Goal: Task Accomplishment & Management: Manage account settings

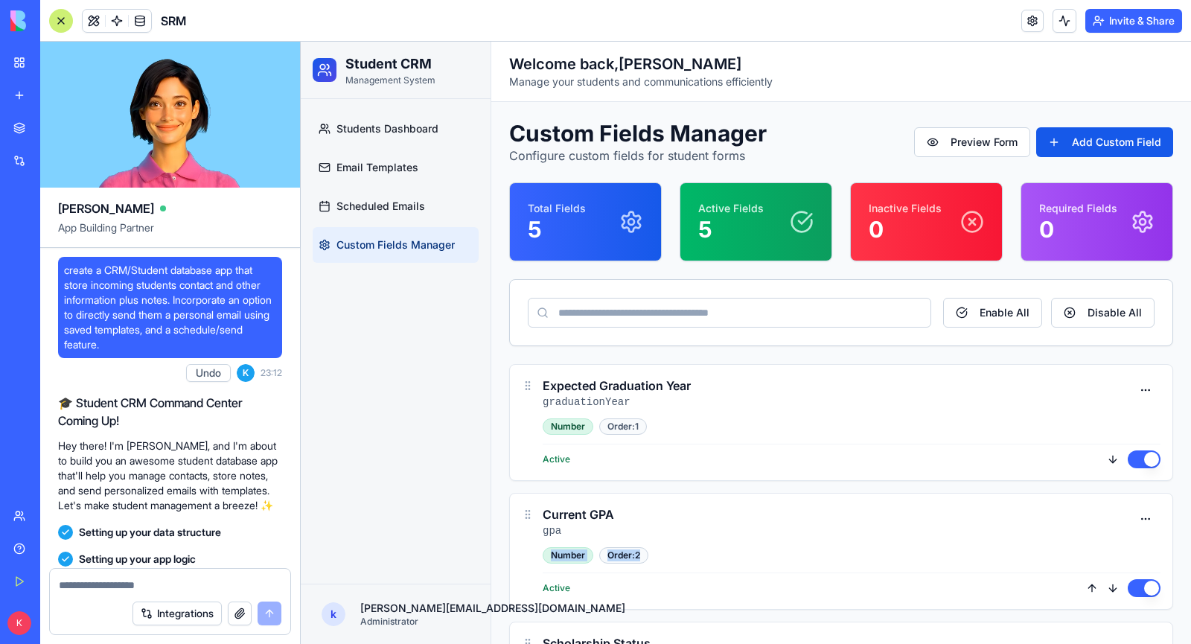
scroll to position [1115, 0]
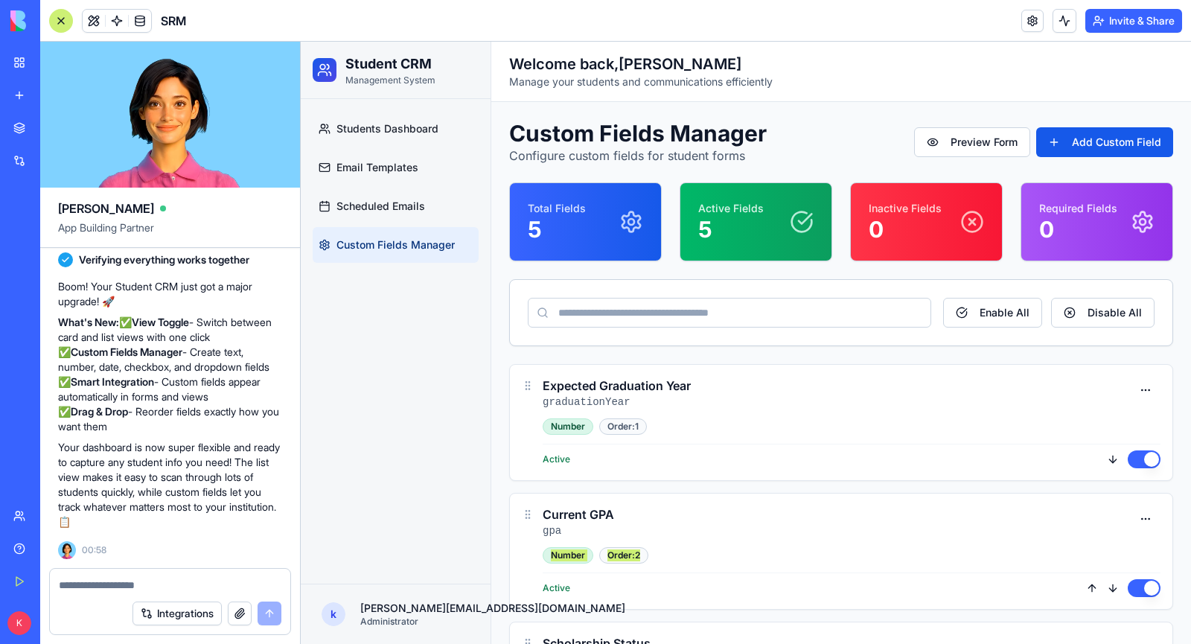
click at [1, 69] on div "BETA My Workspace New app Marketplace Integrations Recent SRM TeamFlow Pro Soci…" at bounding box center [20, 322] width 40 height 644
click at [53, 62] on div "My Workspace" at bounding box center [45, 62] width 19 height 15
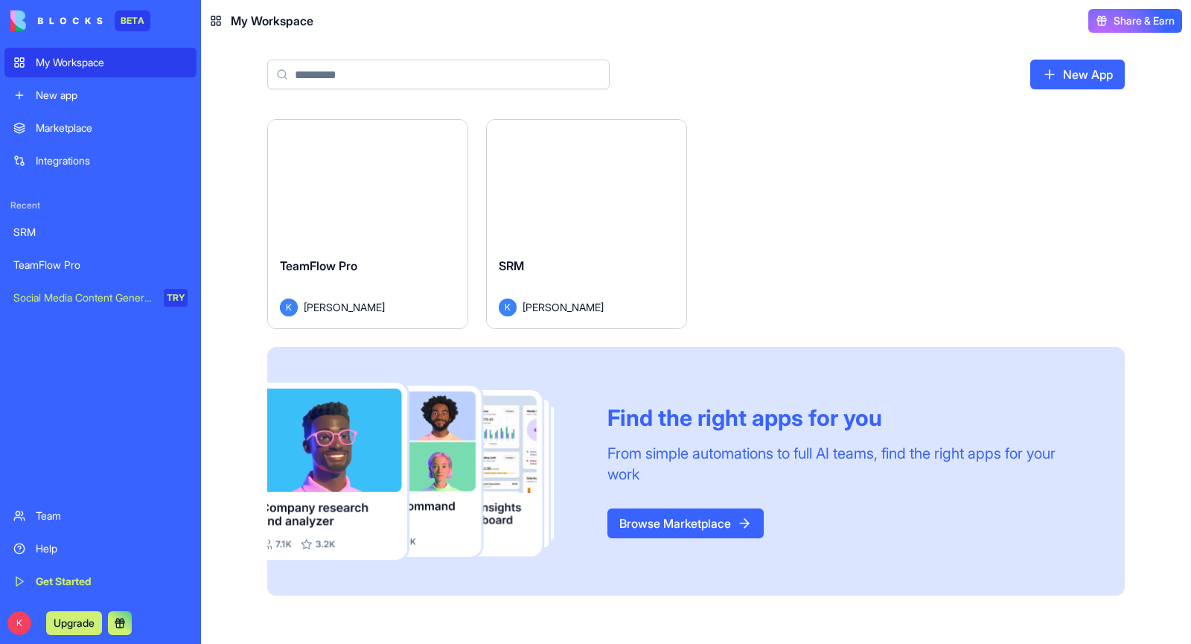
click at [1099, 75] on link "New App" at bounding box center [1077, 75] width 95 height 30
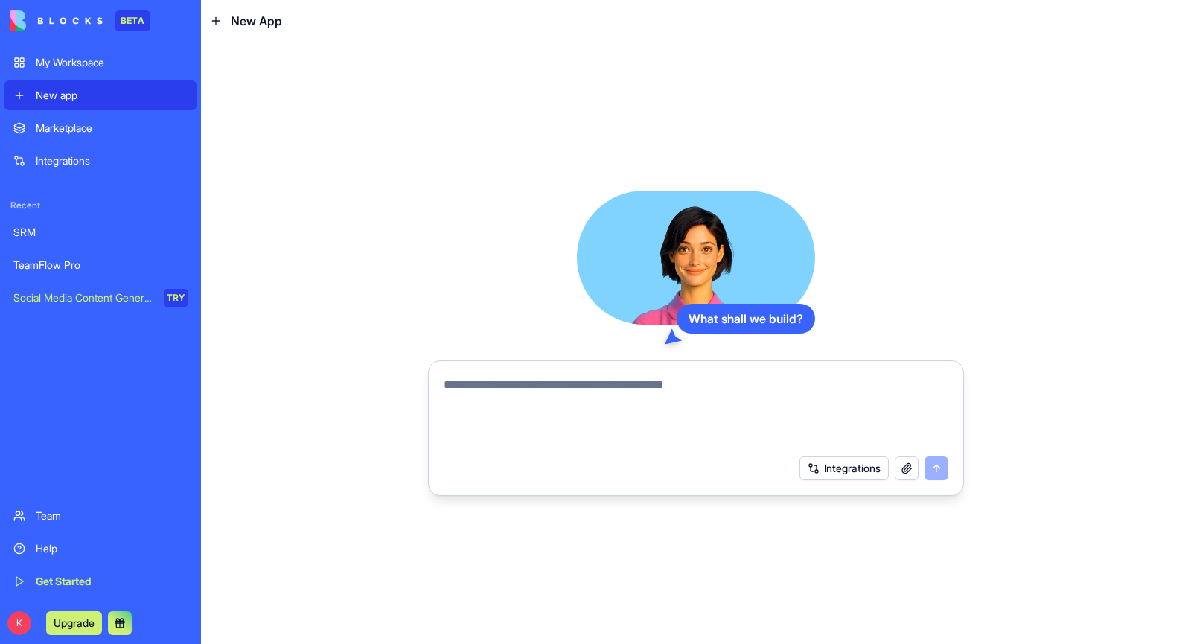
click at [57, 59] on div "My Workspace" at bounding box center [112, 62] width 152 height 15
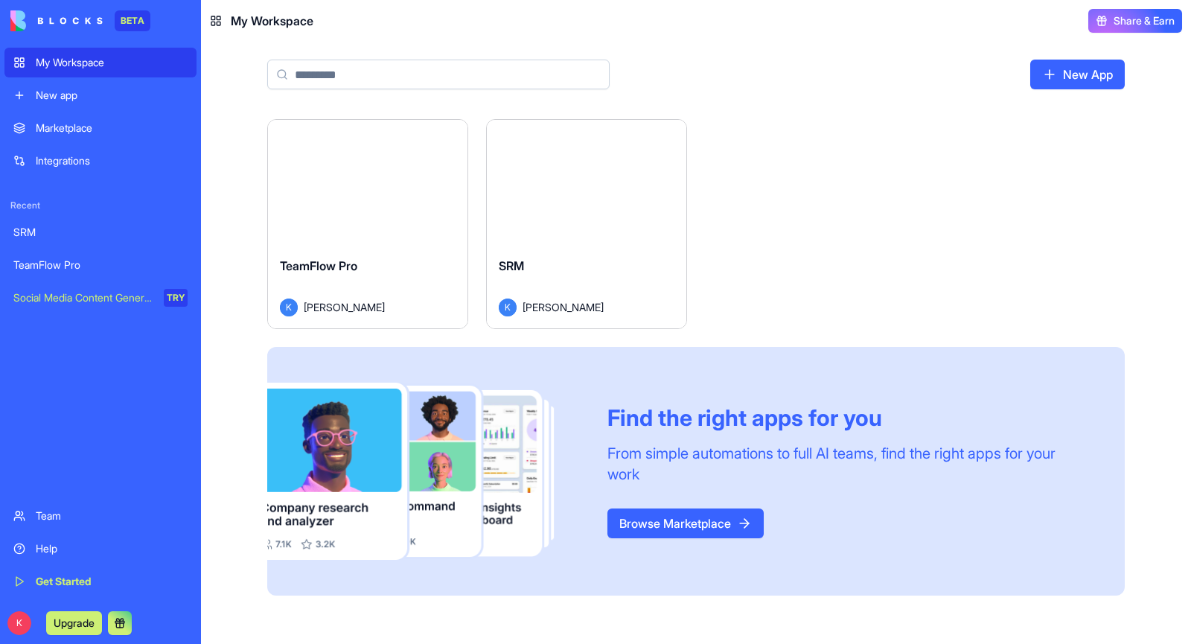
click at [593, 184] on button "Launch" at bounding box center [587, 183] width 112 height 30
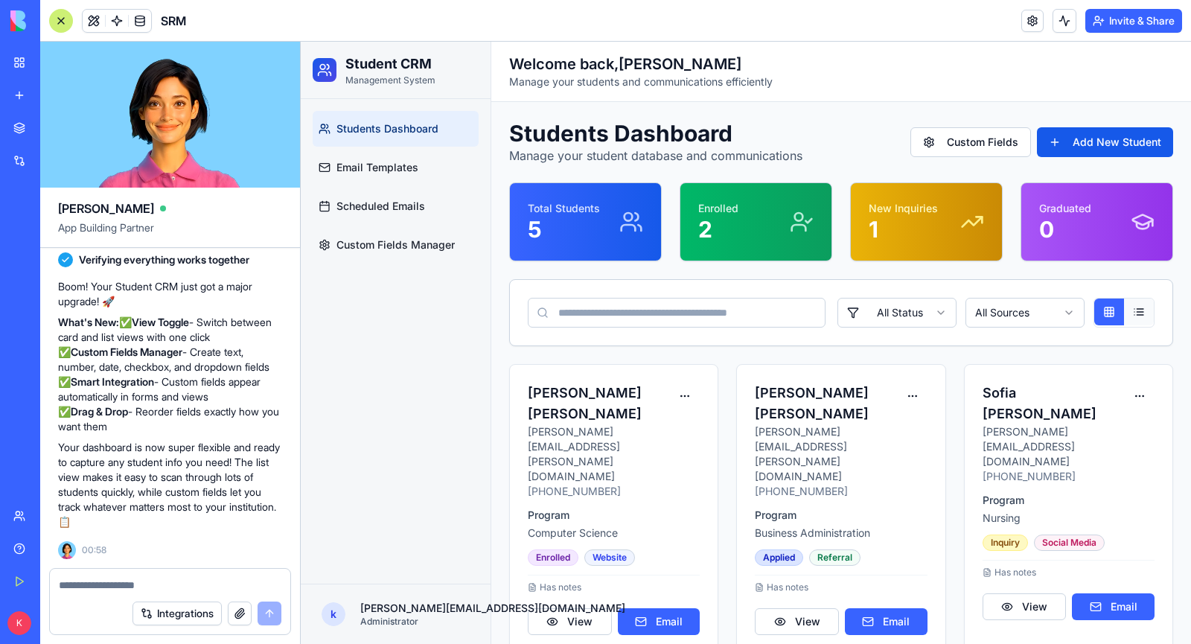
click at [1147, 314] on button at bounding box center [1139, 312] width 30 height 27
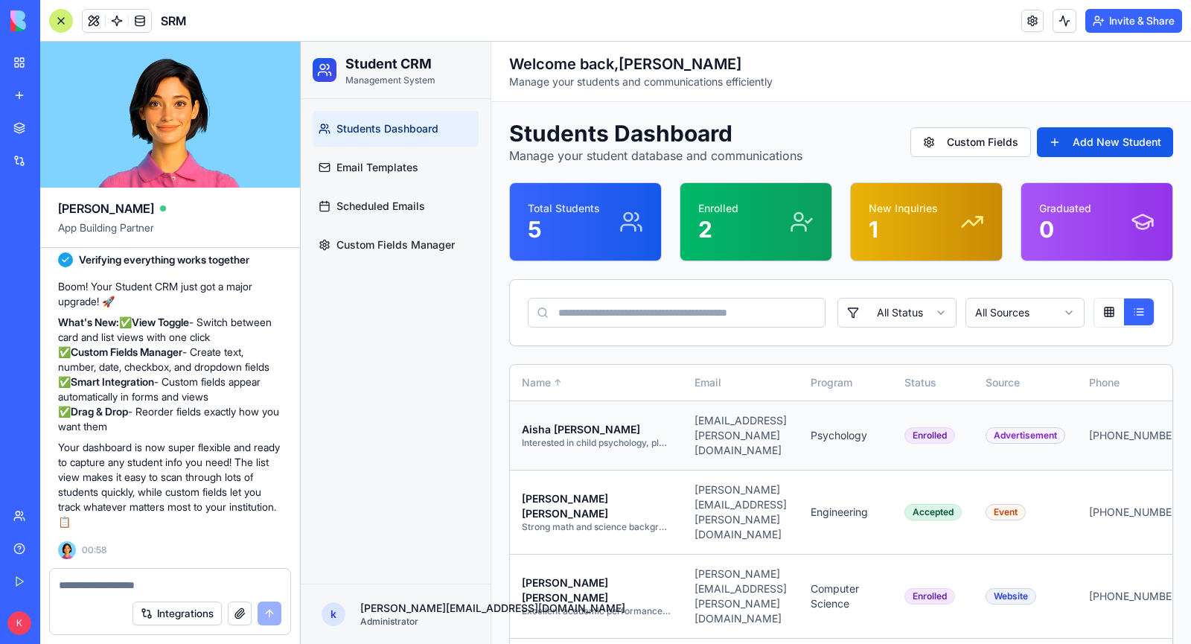
click at [618, 439] on p "Interested in child psychology, plans to pursue graduate studies" at bounding box center [596, 443] width 149 height 12
click at [653, 433] on p "[PERSON_NAME]" at bounding box center [596, 429] width 149 height 15
click at [645, 444] on p "Interested in child psychology, plans to pursue graduate studies" at bounding box center [596, 443] width 149 height 12
click at [1097, 303] on button at bounding box center [1109, 312] width 30 height 27
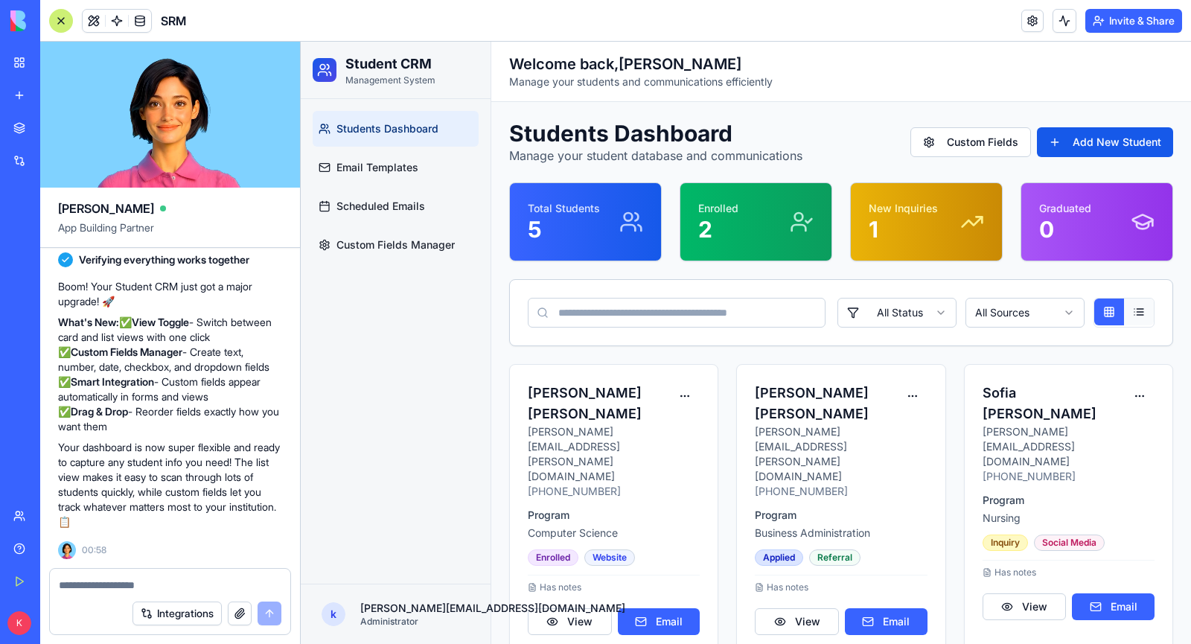
click at [1153, 305] on button at bounding box center [1139, 312] width 30 height 27
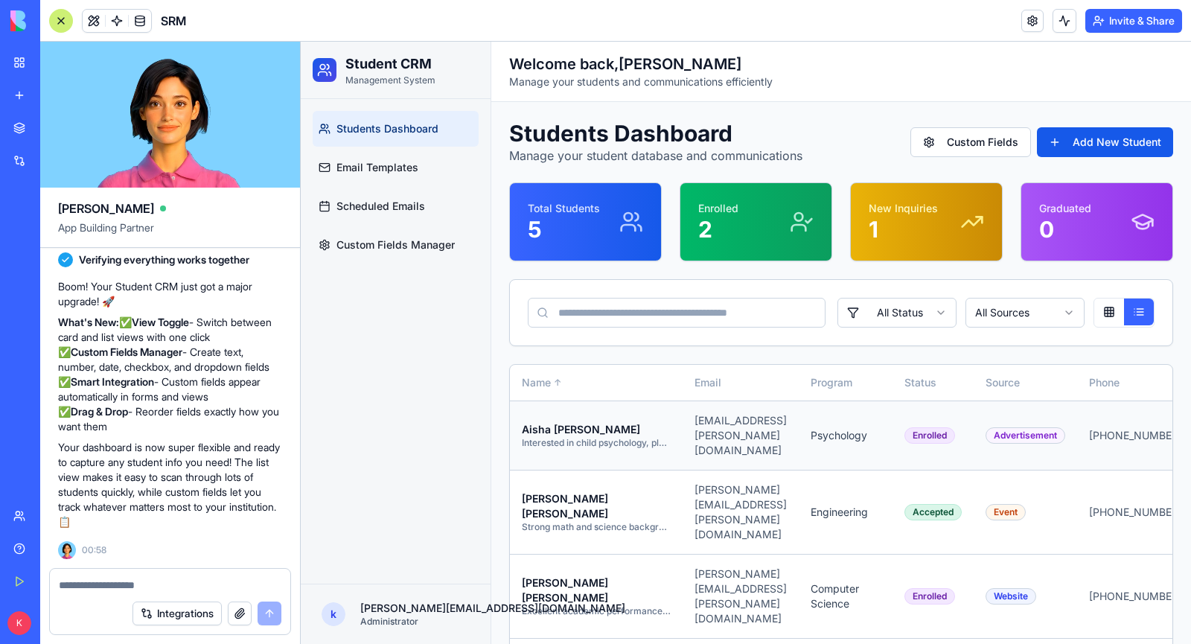
click at [649, 429] on p "[PERSON_NAME]" at bounding box center [596, 429] width 149 height 15
click at [647, 439] on p "Interested in child psychology, plans to pursue graduate studies" at bounding box center [596, 443] width 149 height 12
click at [787, 430] on span "[EMAIL_ADDRESS][PERSON_NAME][DOMAIN_NAME]" at bounding box center [741, 435] width 92 height 42
click at [1063, 437] on div "Advertisement" at bounding box center [1026, 435] width 80 height 16
click at [1147, 429] on span "[PHONE_NUMBER]" at bounding box center [1135, 435] width 93 height 13
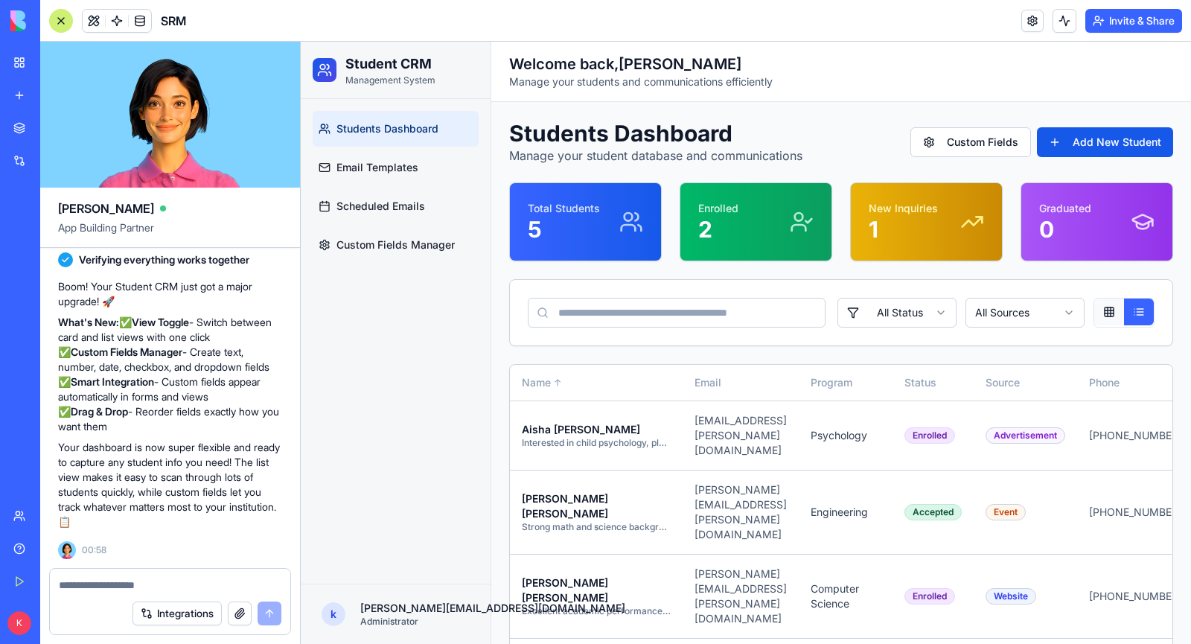
click at [1118, 305] on button at bounding box center [1109, 312] width 30 height 27
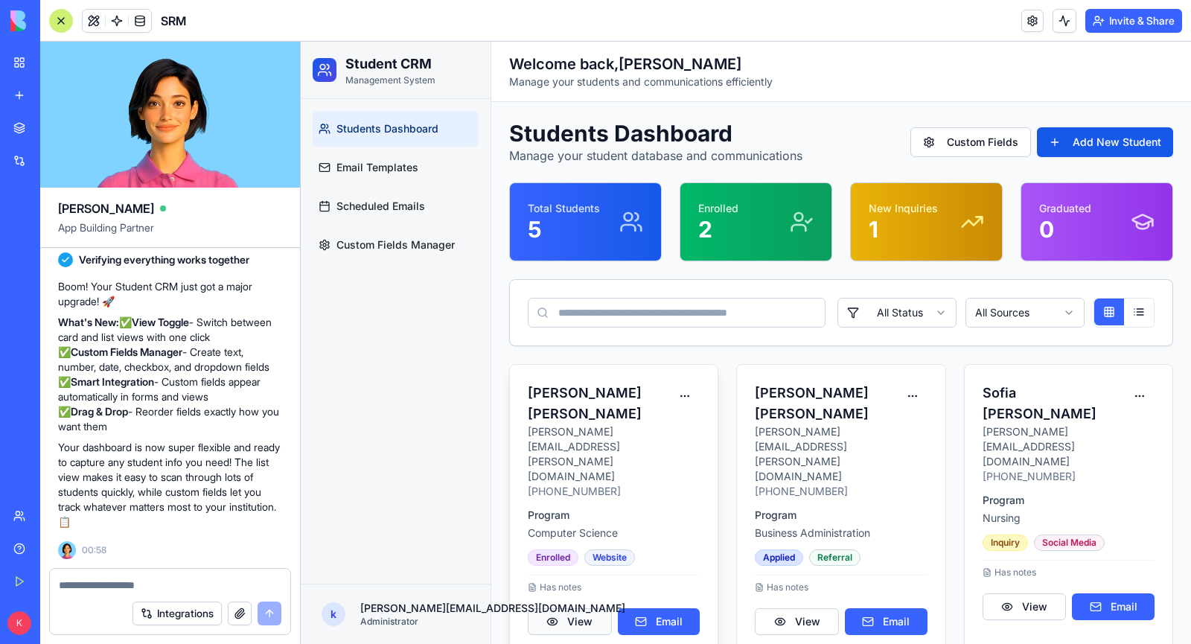
click at [574, 608] on button "View" at bounding box center [570, 621] width 84 height 27
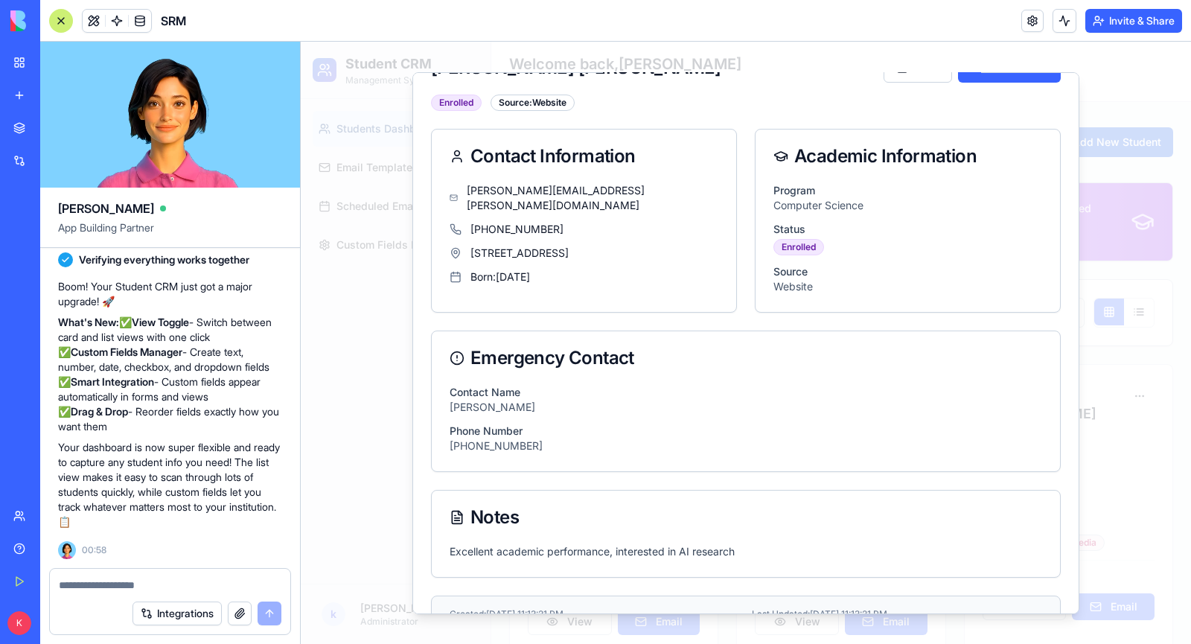
scroll to position [76, 0]
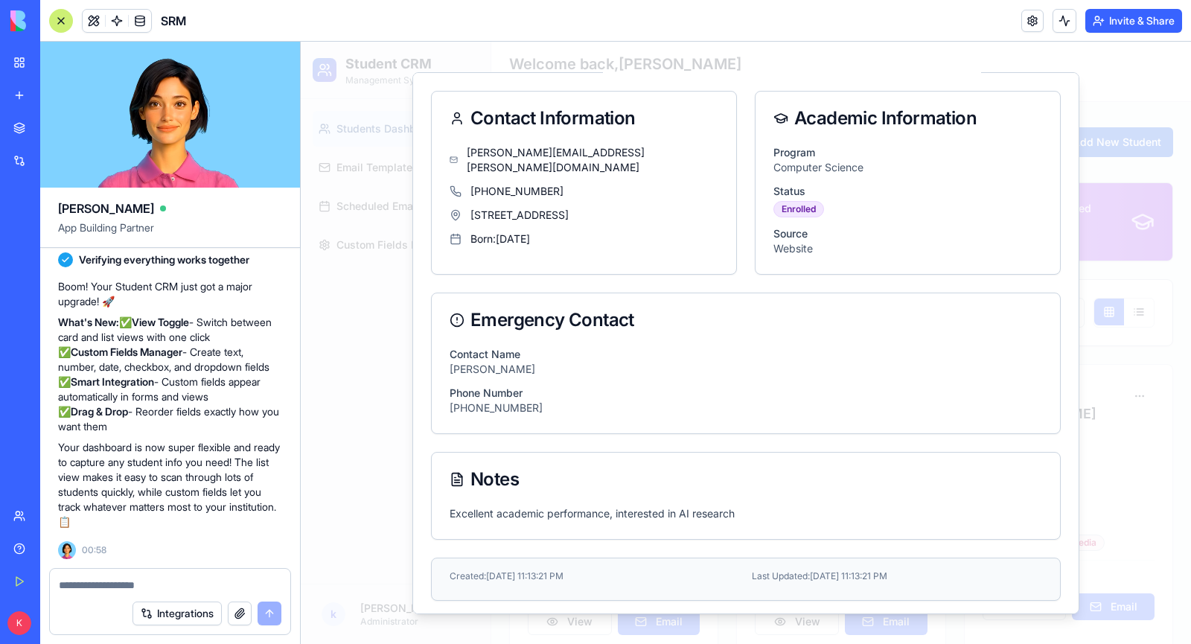
click at [559, 530] on div "Excellent academic performance, interested in AI research" at bounding box center [746, 522] width 628 height 33
click at [575, 515] on p "Excellent academic performance, interested in AI research" at bounding box center [746, 513] width 593 height 15
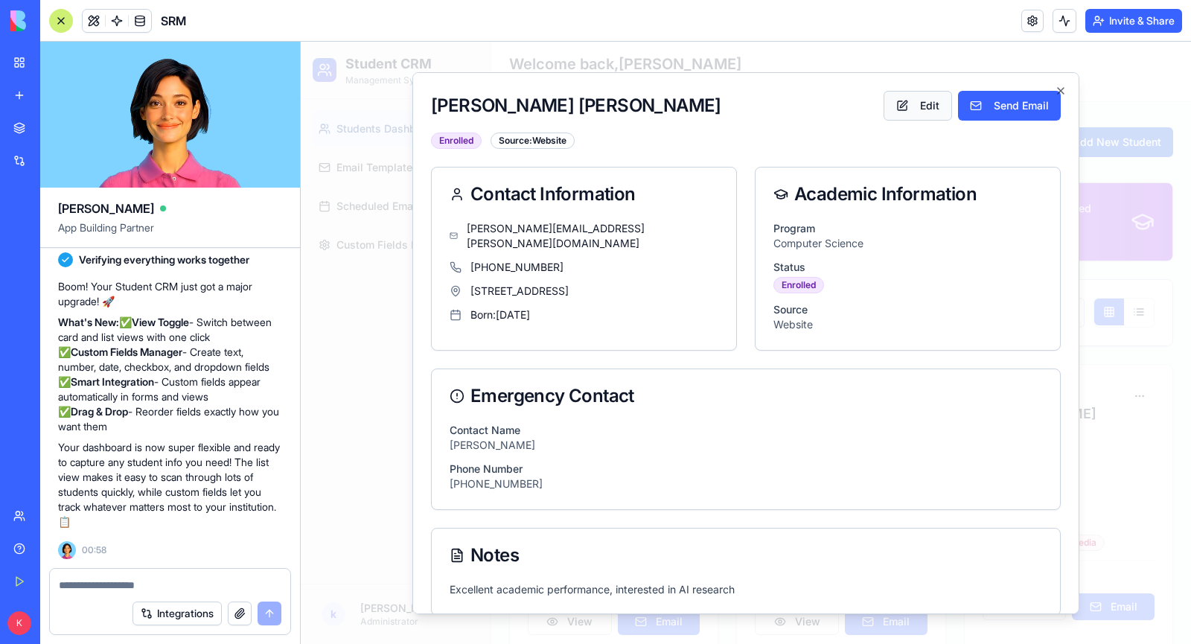
click at [928, 99] on button "Edit" at bounding box center [918, 105] width 68 height 30
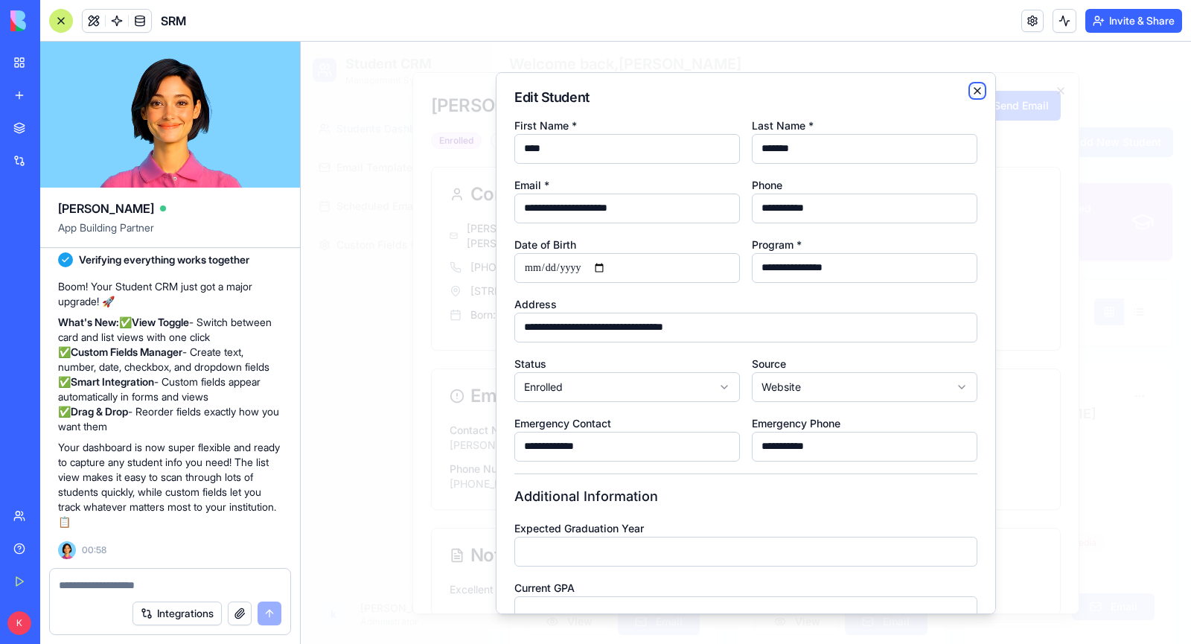
click at [977, 92] on icon "button" at bounding box center [978, 90] width 12 height 12
select select "*******"
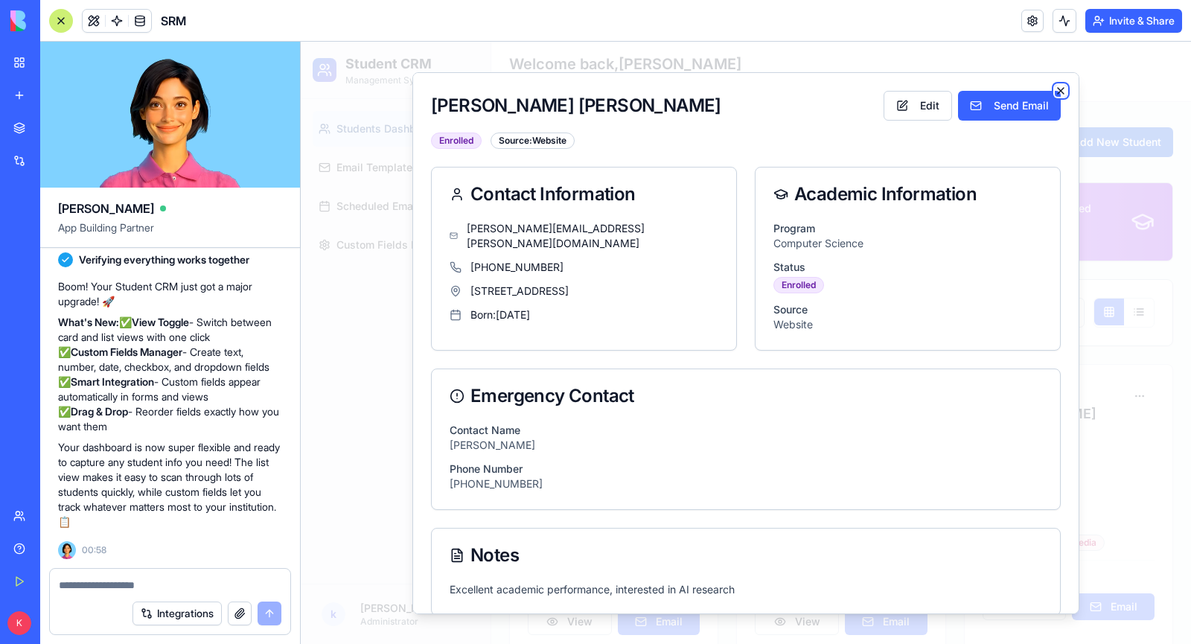
click at [1056, 86] on icon "button" at bounding box center [1061, 90] width 12 height 12
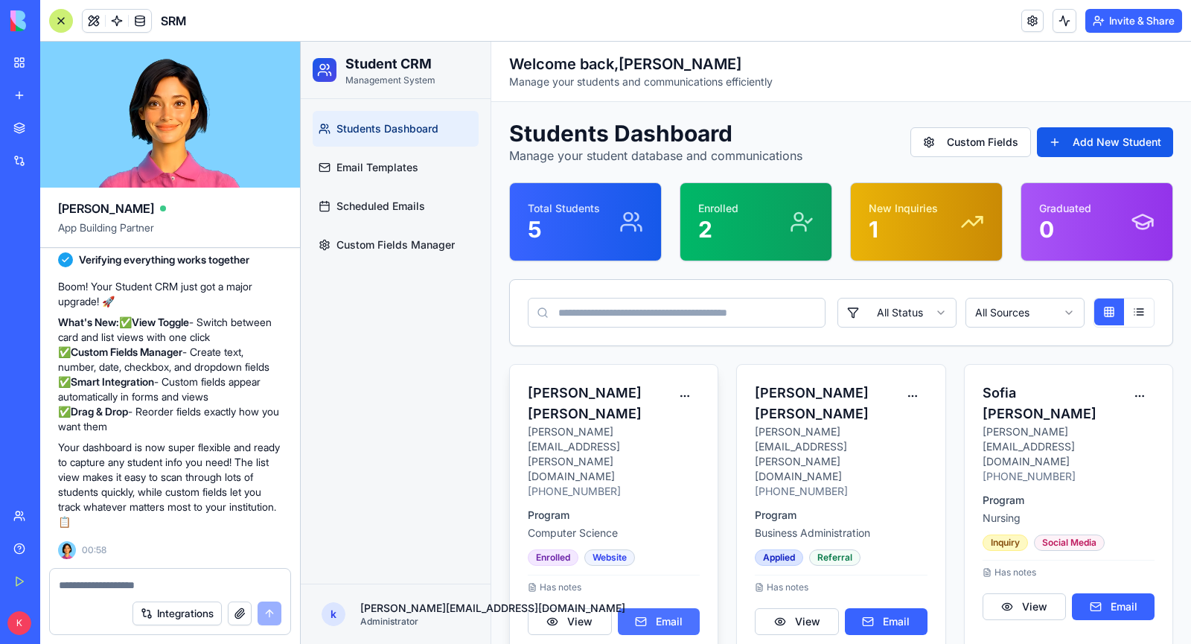
click at [667, 608] on button "Email" at bounding box center [659, 621] width 83 height 27
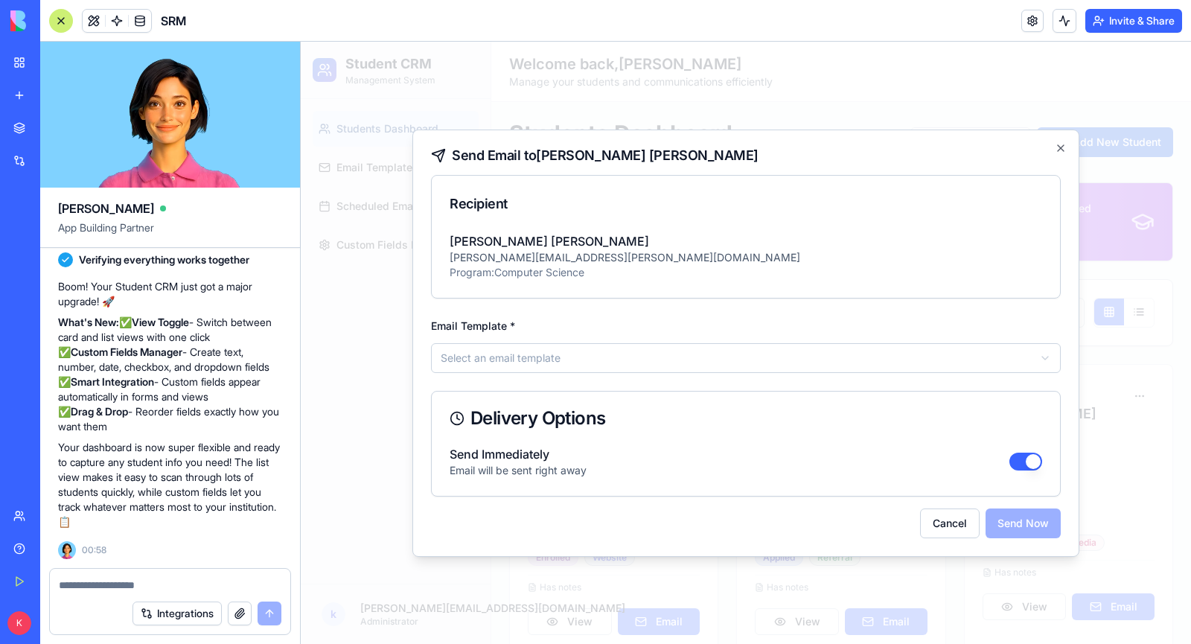
click at [507, 353] on body "Student CRM Management System Students Dashboard Email Templates Scheduled Emai…" at bounding box center [746, 510] width 890 height 937
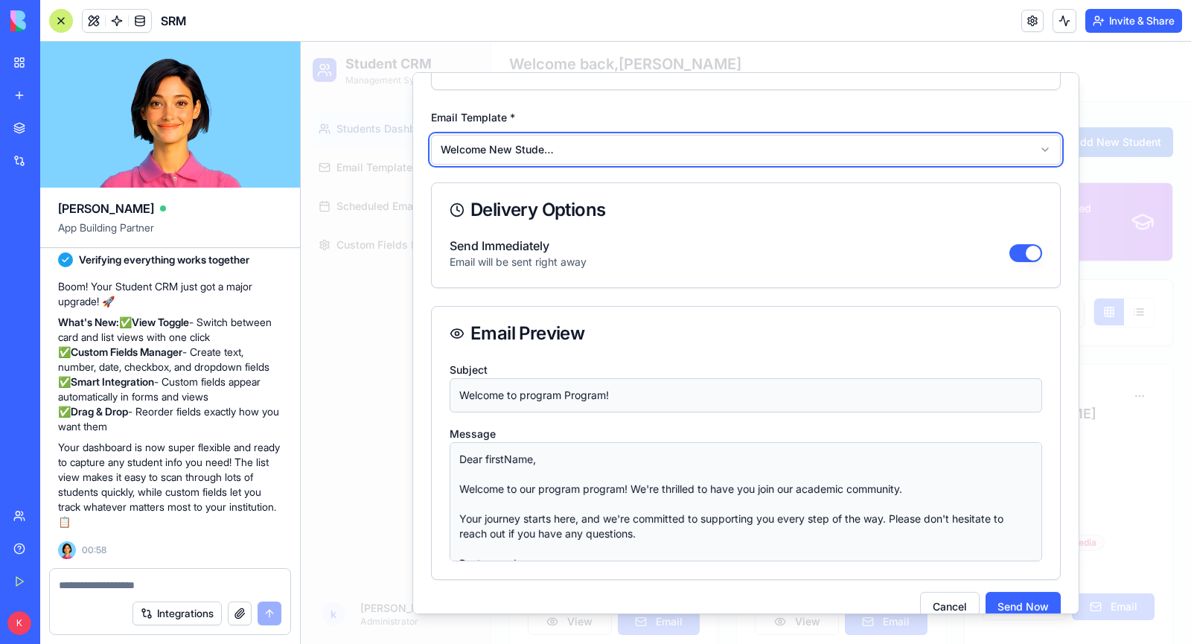
scroll to position [151, 0]
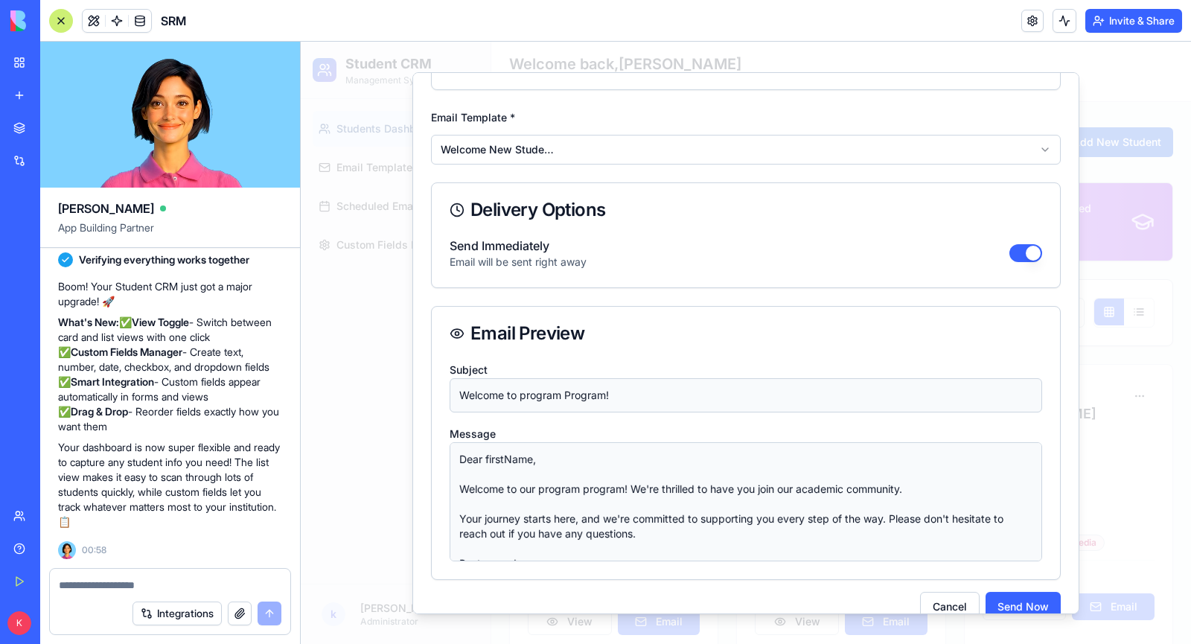
click at [1031, 241] on div "Send Immediately Email will be sent right away" at bounding box center [746, 252] width 593 height 33
click at [1032, 264] on div "Send Immediately Email will be sent right away" at bounding box center [746, 252] width 593 height 33
click at [1036, 254] on button "button" at bounding box center [1026, 252] width 33 height 18
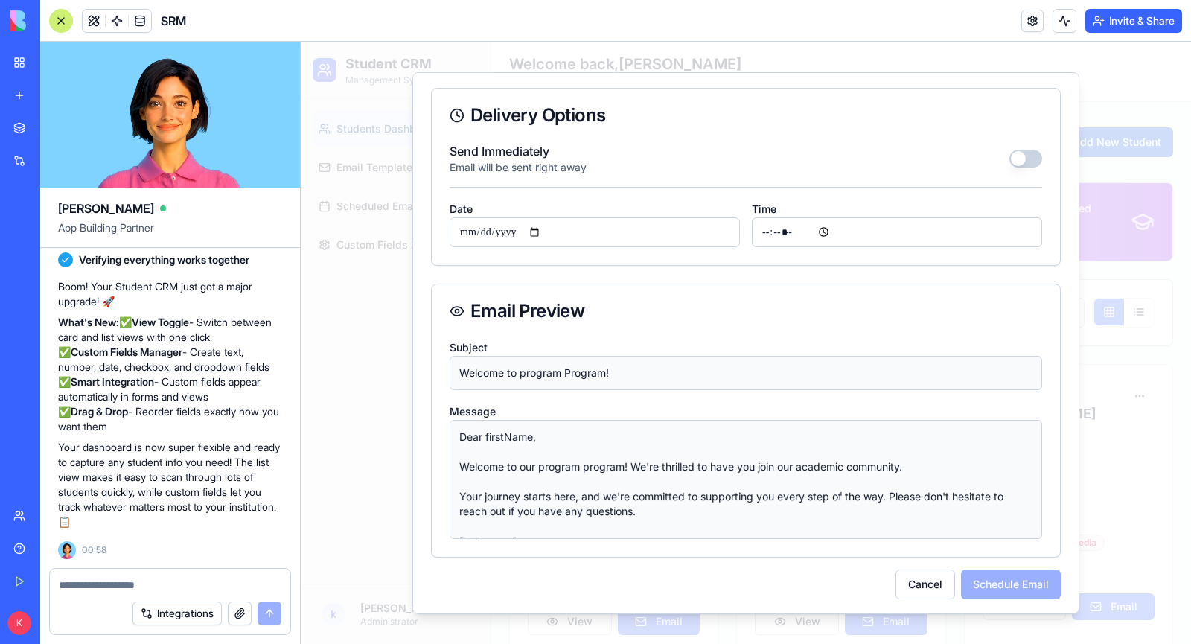
scroll to position [0, 0]
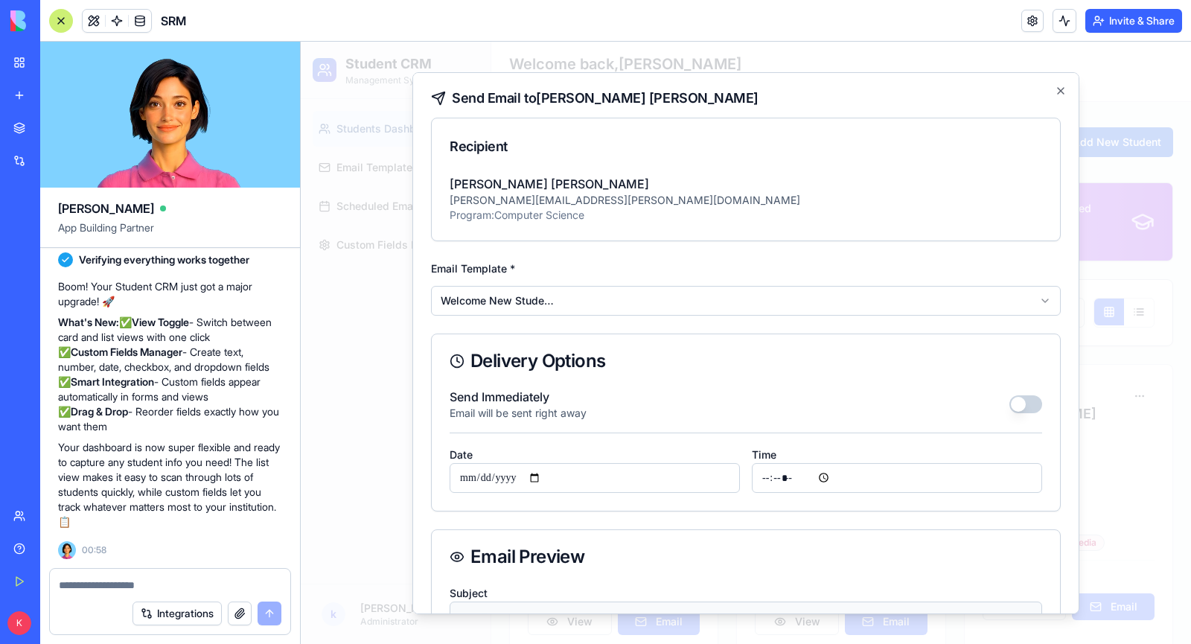
click at [1056, 79] on div "Send Email to [PERSON_NAME] Recipient [PERSON_NAME] [PERSON_NAME][EMAIL_ADDRESS…" at bounding box center [745, 342] width 667 height 542
click at [1056, 85] on icon "button" at bounding box center [1061, 90] width 12 height 12
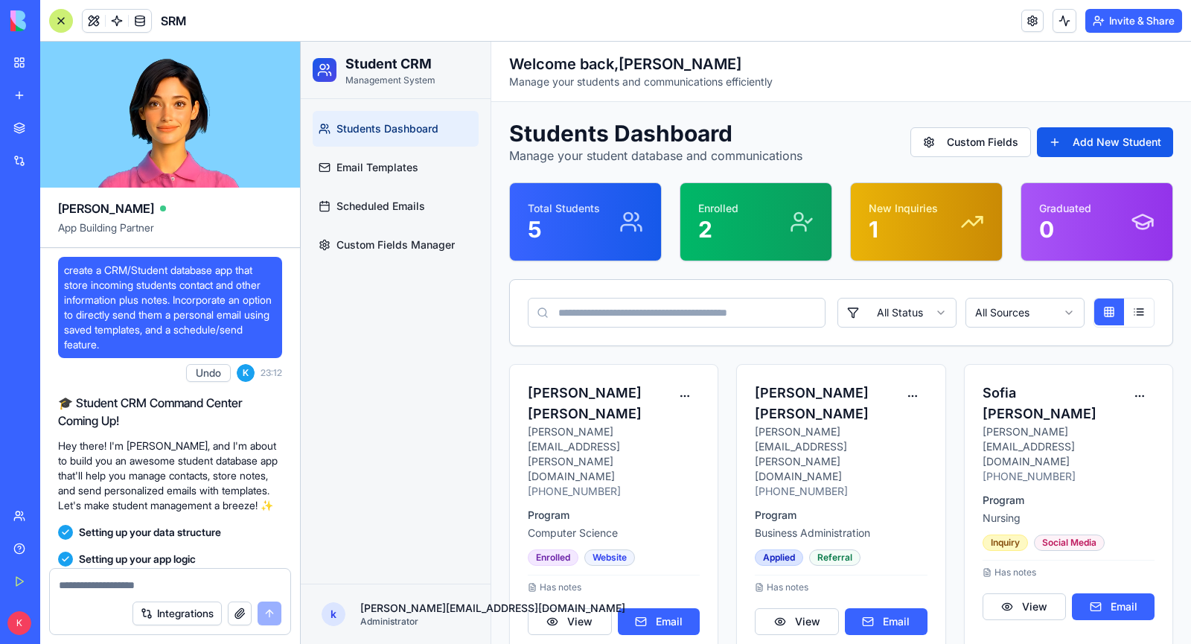
click at [18, 68] on link "My Workspace" at bounding box center [34, 63] width 60 height 30
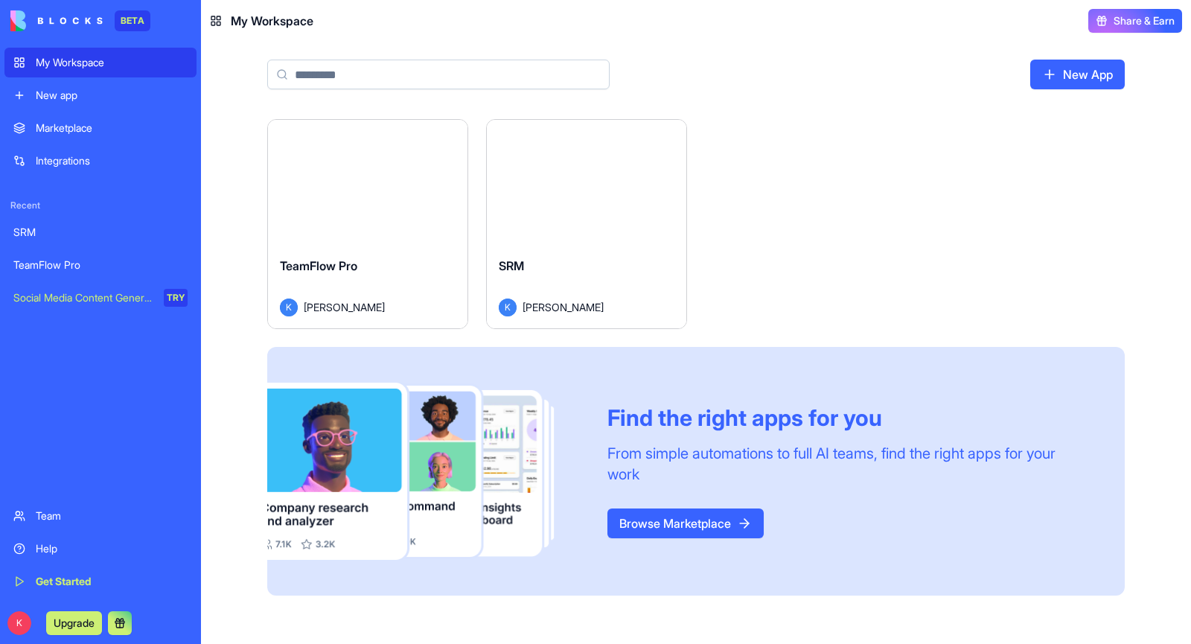
click at [360, 179] on button "Launch" at bounding box center [368, 183] width 112 height 30
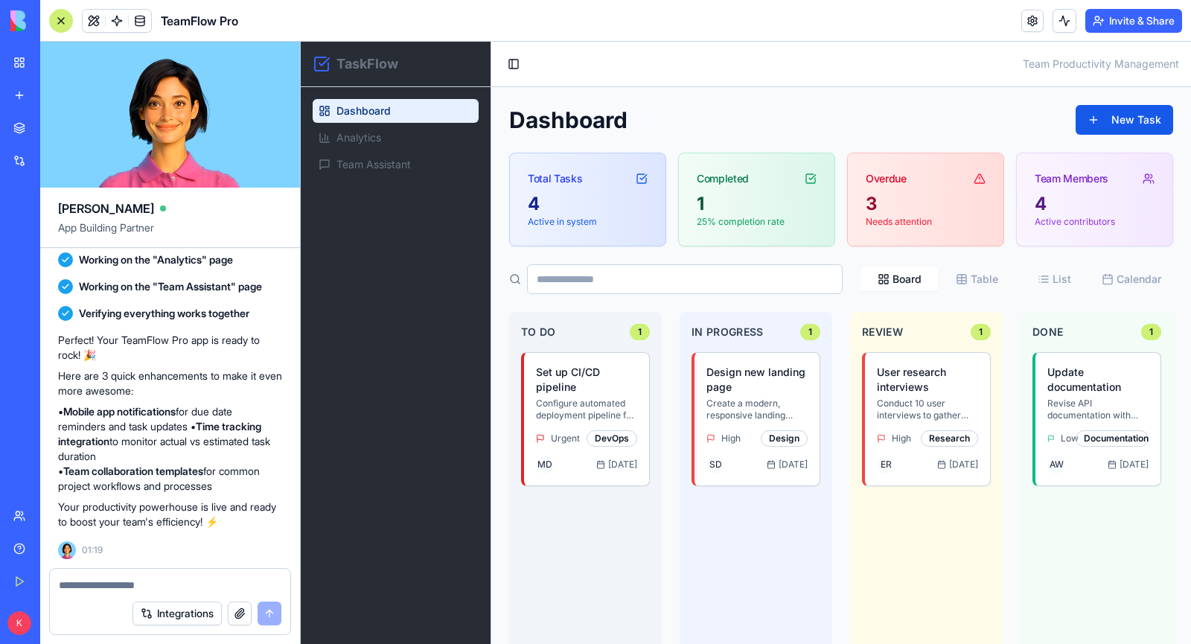
click at [103, 573] on div at bounding box center [170, 581] width 240 height 24
click at [99, 588] on textarea at bounding box center [170, 585] width 223 height 15
type textarea "**********"
click at [272, 610] on button "submit" at bounding box center [270, 614] width 24 height 24
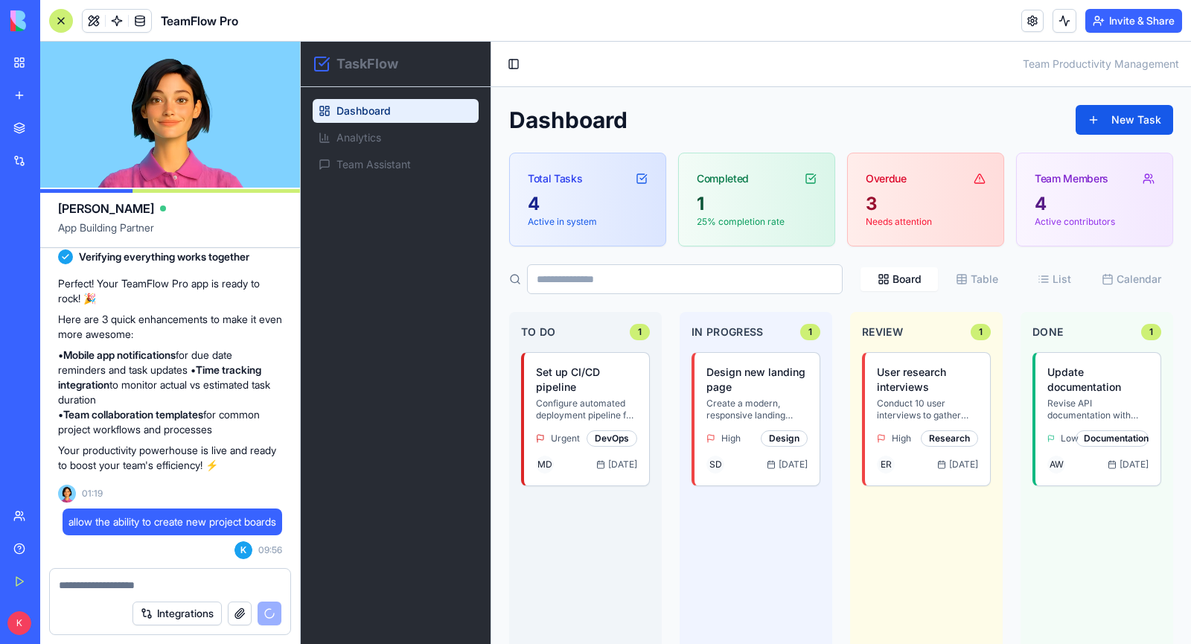
scroll to position [742, 0]
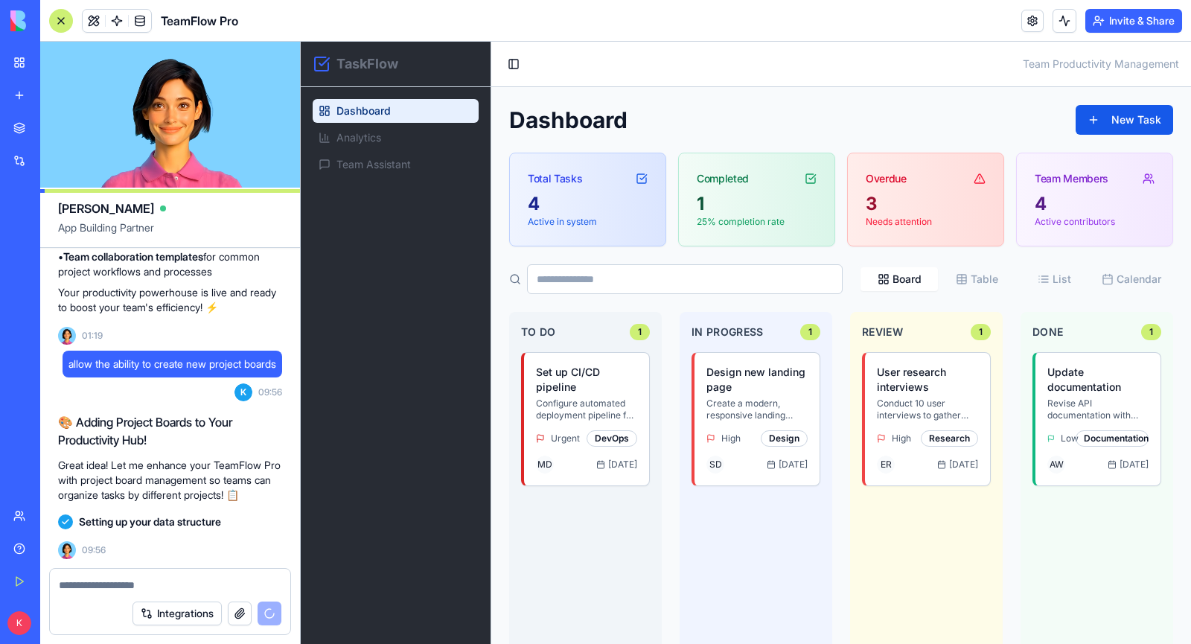
click at [16, 66] on link "My Workspace" at bounding box center [34, 63] width 60 height 30
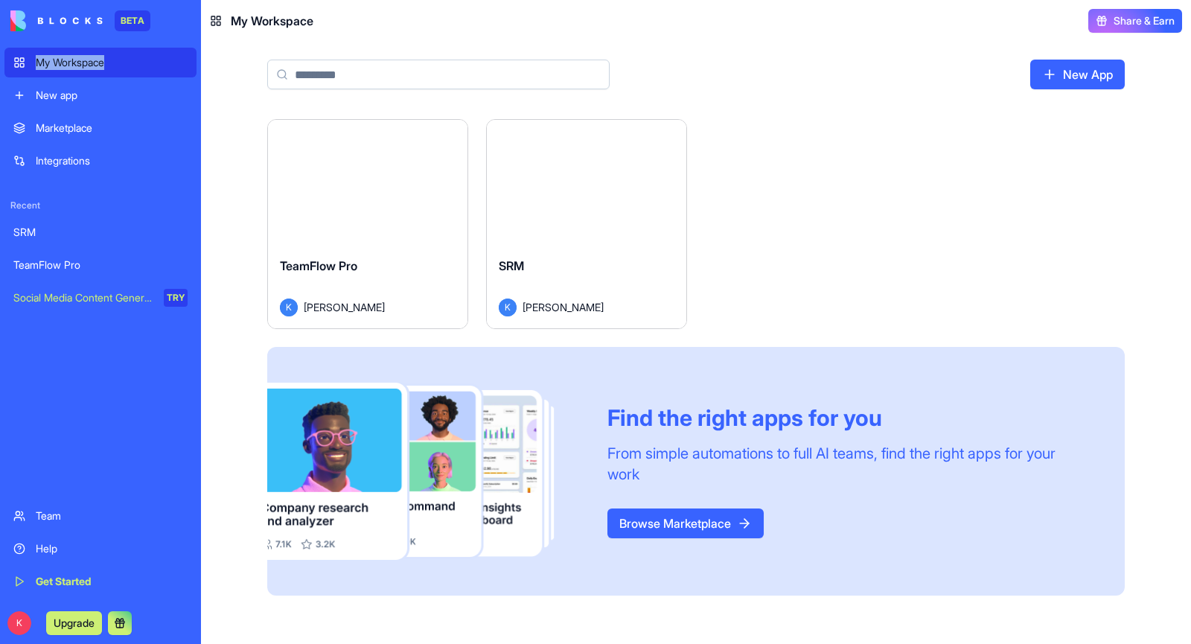
click at [79, 60] on div "My Workspace" at bounding box center [112, 62] width 152 height 15
click at [71, 59] on div "My Workspace" at bounding box center [112, 62] width 152 height 15
click at [240, 22] on span "My Workspace" at bounding box center [272, 21] width 83 height 18
